Goal: Task Accomplishment & Management: Manage account settings

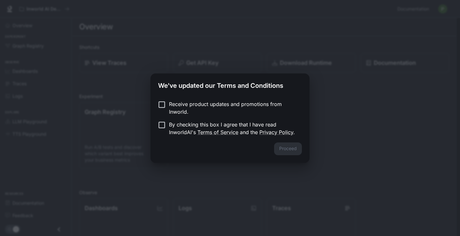
click at [169, 129] on p "By checking this box I agree that I have read InworldAI's Terms of Service and …" at bounding box center [233, 128] width 128 height 15
click at [299, 153] on button "Proceed" at bounding box center [288, 148] width 28 height 13
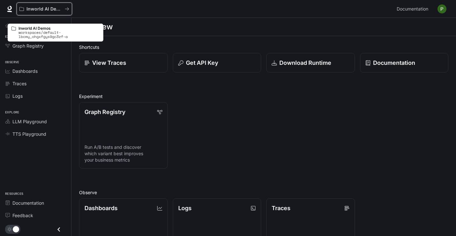
click at [33, 10] on p "Inworld AI Demos" at bounding box center [44, 8] width 36 height 5
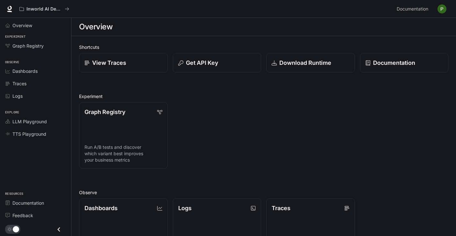
drag, startPoint x: 447, startPoint y: 7, endPoint x: 442, endPoint y: 7, distance: 4.5
click at [446, 7] on div "Inworld AI Demos Documentation Documentation" at bounding box center [228, 9] width 456 height 18
click at [441, 9] on img "button" at bounding box center [442, 8] width 9 height 9
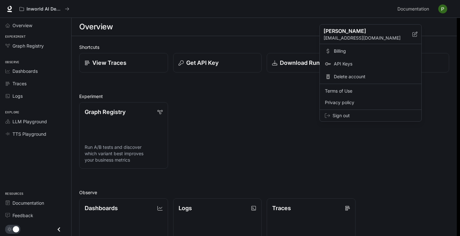
click at [227, 33] on div at bounding box center [230, 118] width 460 height 236
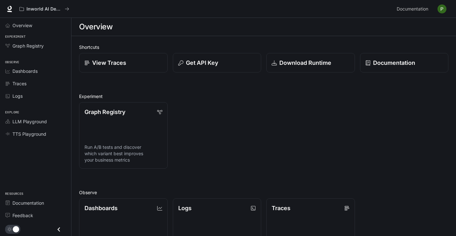
click at [440, 13] on img "button" at bounding box center [442, 8] width 9 height 9
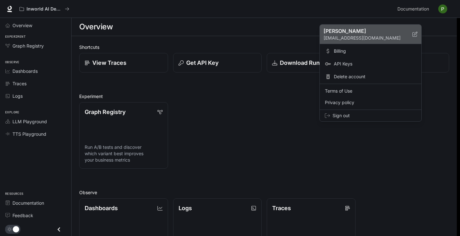
click at [362, 40] on p "[EMAIL_ADDRESS][DOMAIN_NAME]" at bounding box center [367, 38] width 89 height 6
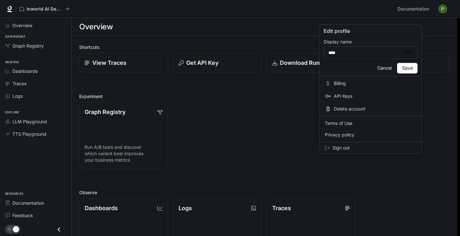
click at [280, 142] on div at bounding box center [230, 118] width 460 height 236
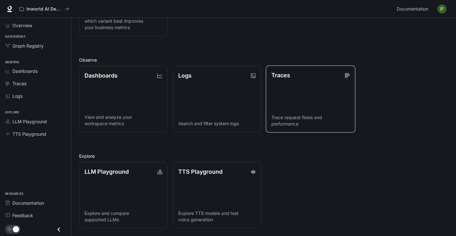
scroll to position [160, 0]
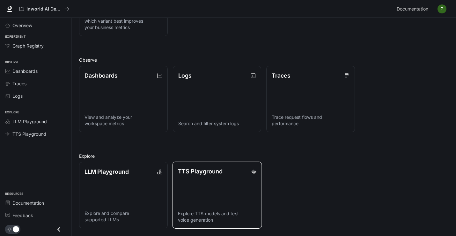
click at [208, 170] on link "TTS Playground Explore TTS models and test voice generation" at bounding box center [216, 194] width 89 height 67
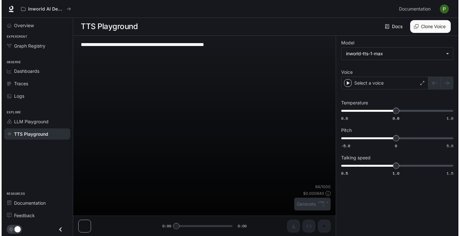
scroll to position [0, 0]
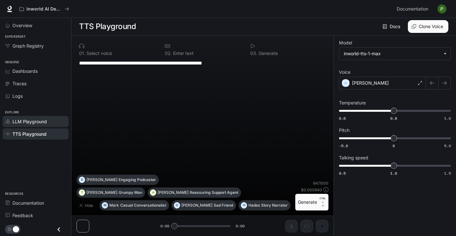
click at [36, 125] on span "LLM Playground" at bounding box center [29, 121] width 34 height 7
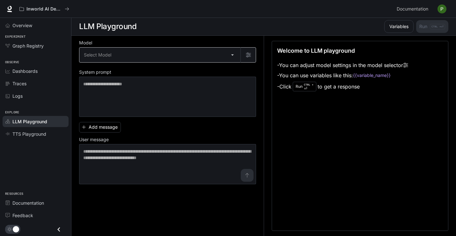
click at [179, 76] on body "Skip to main content Inworld AI Demos Documentation Documentation Portal Overvi…" at bounding box center [228, 118] width 456 height 236
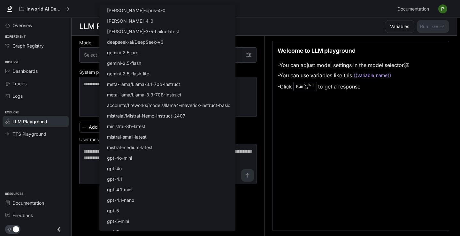
click at [1, 88] on div at bounding box center [230, 118] width 460 height 236
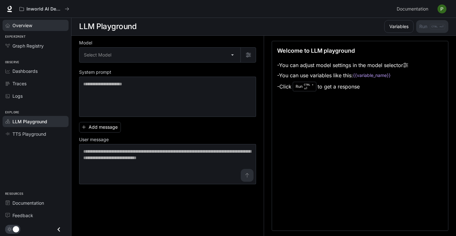
click at [20, 29] on span "Overview" at bounding box center [22, 25] width 20 height 7
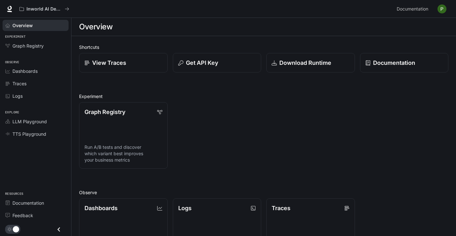
click at [441, 7] on img "button" at bounding box center [442, 8] width 9 height 9
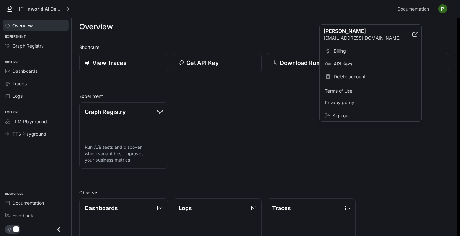
click at [364, 80] on span "Delete account" at bounding box center [374, 76] width 82 height 6
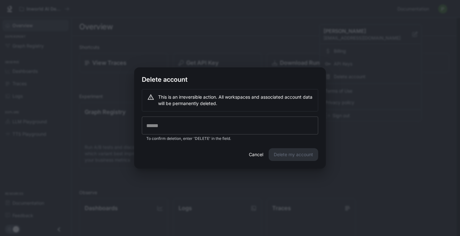
click at [272, 125] on input "text" at bounding box center [230, 125] width 176 height 18
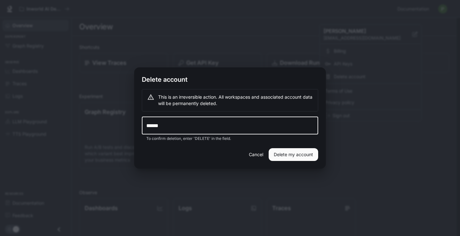
type input "******"
click at [287, 168] on div "Cancel Delete my account" at bounding box center [229, 158] width 191 height 20
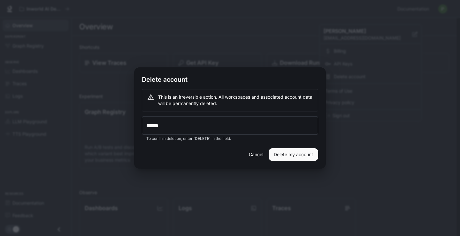
click at [283, 161] on button "Delete my account" at bounding box center [292, 154] width 49 height 13
